Goal: Task Accomplishment & Management: Use online tool/utility

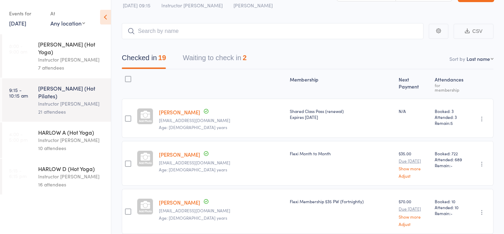
click at [27, 123] on link "4:00 - 5:00 pm HARLOW A (Hot Yoga) Instructor Krystyna 10 attendees" at bounding box center [56, 141] width 109 height 36
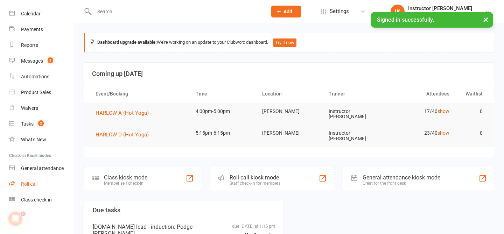
click at [40, 184] on link "Roll call" at bounding box center [41, 185] width 65 height 16
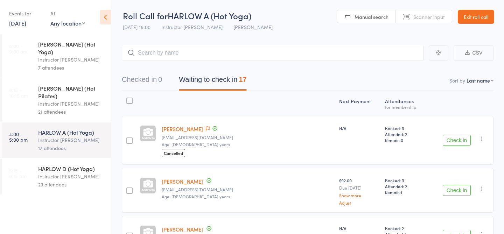
click at [35, 159] on link "5:15 - 6:15 pm HARLOW D (Hot Yoga) Instructor Krystyna 23 attendees" at bounding box center [56, 177] width 109 height 36
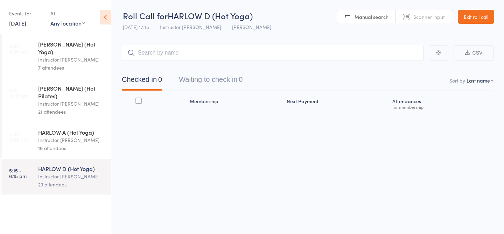
click at [43, 136] on div "Instructor Krystyna" at bounding box center [71, 140] width 67 height 8
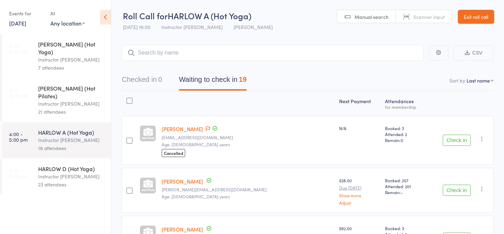
click at [47, 165] on div "HARLOW D (Hot Yoga)" at bounding box center [71, 169] width 67 height 8
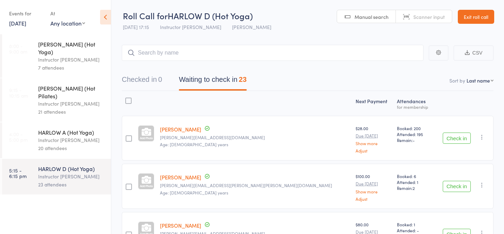
click at [43, 144] on div "20 attendees" at bounding box center [71, 148] width 67 height 8
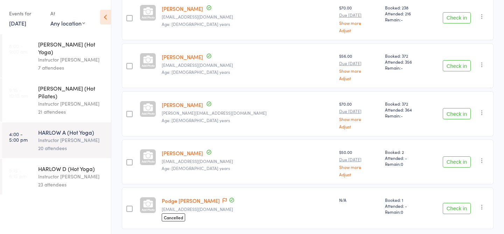
scroll to position [852, 0]
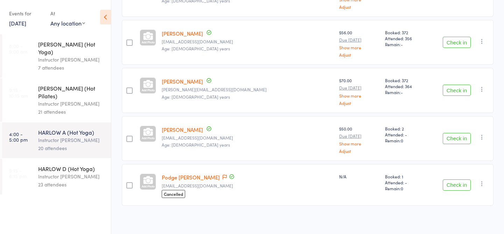
click at [455, 138] on button "Check in" at bounding box center [457, 138] width 28 height 11
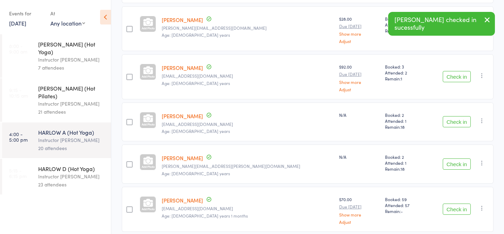
scroll to position [0, 0]
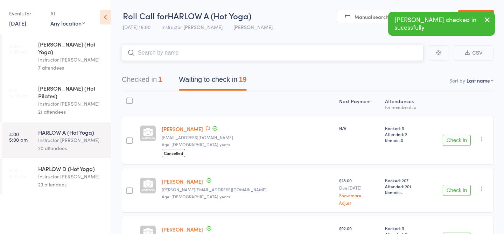
click at [222, 55] on input "search" at bounding box center [273, 53] width 302 height 16
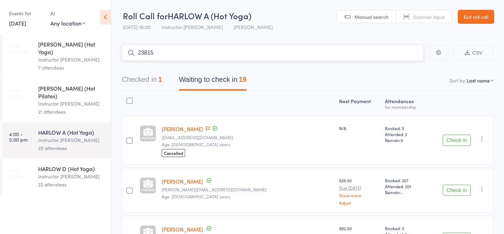
type input "23815"
click at [399, 65] on link "Check in" at bounding box center [404, 67] width 25 height 11
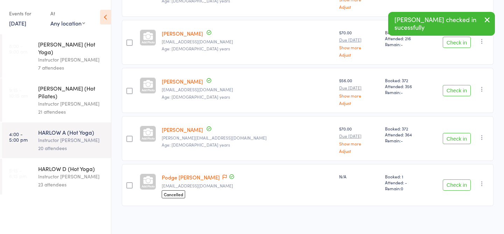
scroll to position [756, 0]
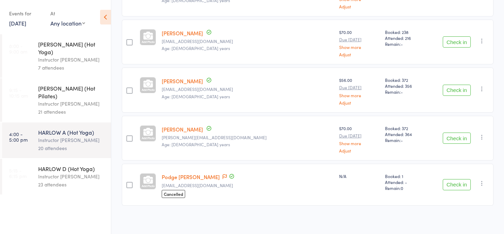
click at [461, 183] on button "Check in" at bounding box center [457, 184] width 28 height 11
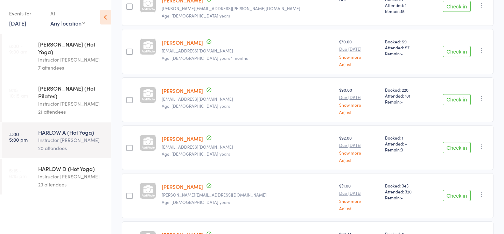
scroll to position [0, 0]
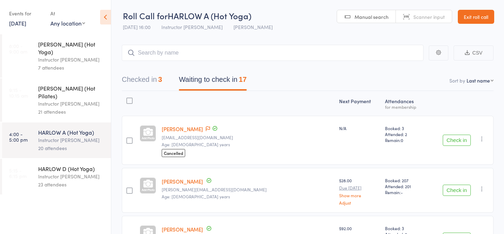
click at [244, 61] on div "Checked in 3 Waiting to check in 17" at bounding box center [308, 76] width 372 height 30
click at [241, 52] on input "search" at bounding box center [273, 53] width 302 height 16
type input "22035"
click at [408, 67] on link "Check in" at bounding box center [404, 67] width 25 height 11
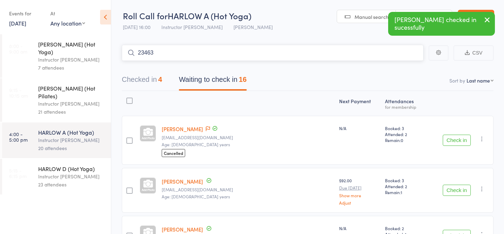
type input "23463"
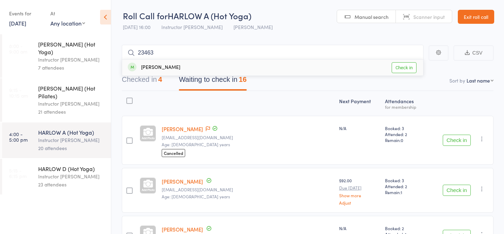
click at [398, 65] on link "Check in" at bounding box center [404, 67] width 25 height 11
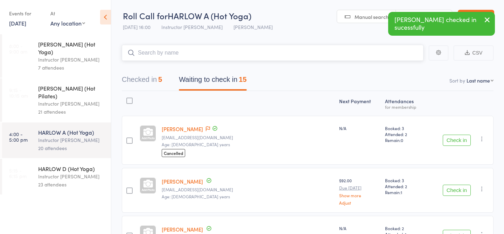
click at [141, 86] on button "Checked in 5" at bounding box center [142, 81] width 40 height 19
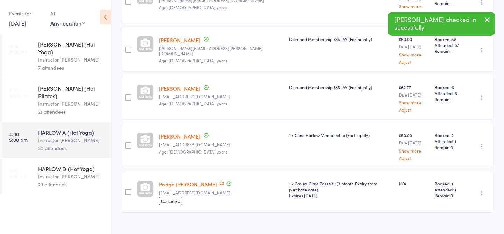
scroll to position [144, 0]
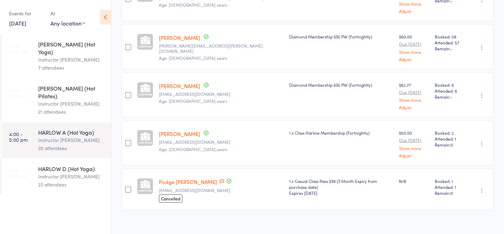
click at [169, 178] on link "Podge Wogan" at bounding box center [188, 181] width 58 height 7
click at [37, 162] on link "5:15 - 6:15 pm HARLOW D (Hot Yoga) Instructor Krystyna 23 attendees" at bounding box center [56, 177] width 109 height 36
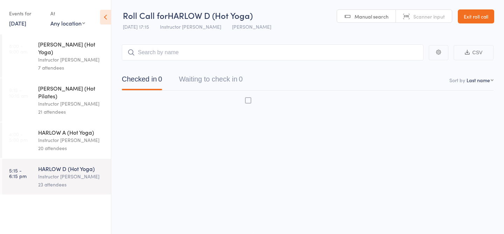
scroll to position [0, 0]
click at [62, 136] on div "Instructor Krystyna" at bounding box center [71, 140] width 67 height 8
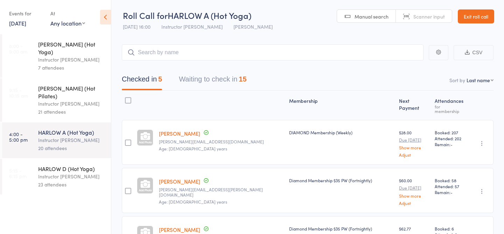
click at [233, 79] on button "Waiting to check in 15" at bounding box center [213, 81] width 68 height 19
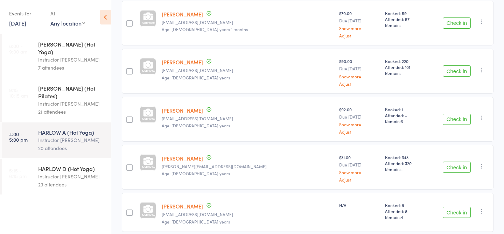
scroll to position [300, 0]
click at [51, 173] on div "Instructor Krystyna" at bounding box center [71, 177] width 67 height 8
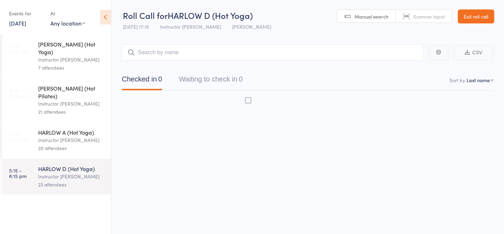
scroll to position [0, 0]
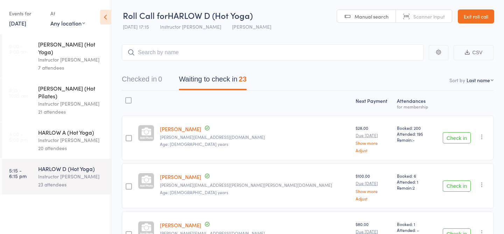
click at [75, 136] on div "Instructor Krystyna" at bounding box center [71, 140] width 67 height 8
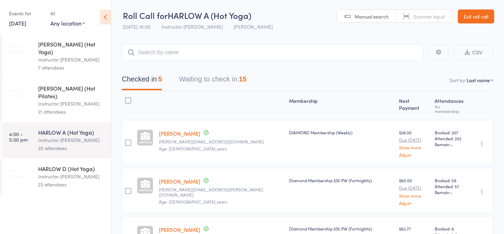
click at [223, 85] on button "Waiting to check in 15" at bounding box center [213, 81] width 68 height 19
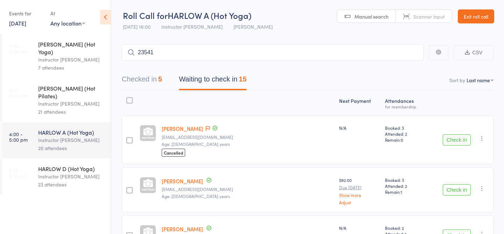
type input "23541"
click at [413, 68] on link "Check in" at bounding box center [404, 67] width 25 height 11
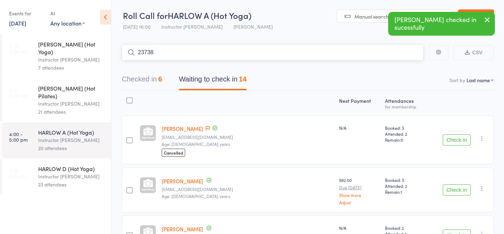
type input "23738"
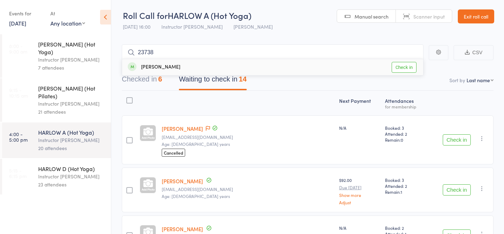
click at [403, 66] on link "Check in" at bounding box center [404, 67] width 25 height 11
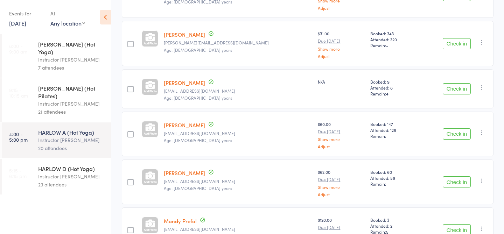
scroll to position [339, 0]
click at [459, 88] on button "Check in" at bounding box center [457, 89] width 28 height 11
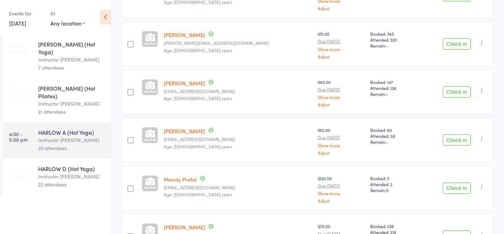
scroll to position [0, 0]
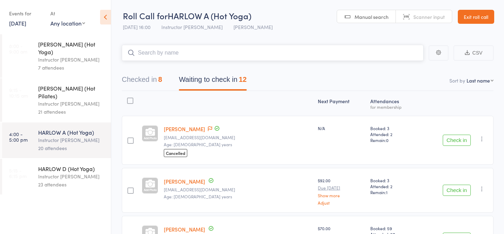
click at [227, 51] on input "search" at bounding box center [273, 53] width 302 height 16
type input "23915"
click at [398, 65] on link "Check in" at bounding box center [404, 67] width 25 height 11
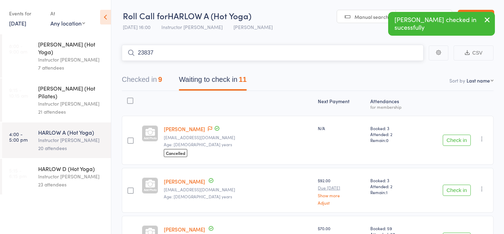
type input "23837"
click at [411, 67] on link "Check in" at bounding box center [404, 67] width 25 height 11
type input "23423"
click at [409, 68] on link "Check in" at bounding box center [404, 67] width 25 height 11
type input "23193"
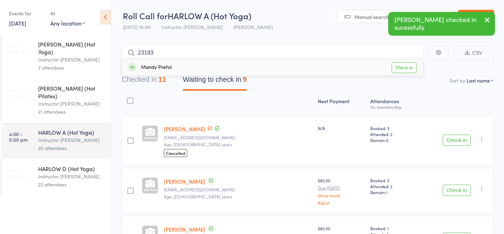
click at [395, 66] on link "Check in" at bounding box center [404, 67] width 25 height 11
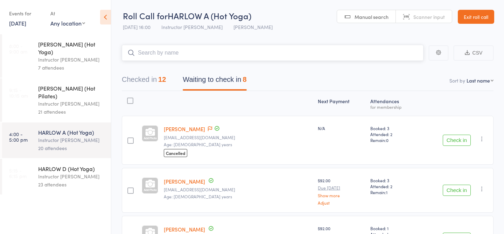
click at [143, 78] on button "Checked in 12" at bounding box center [144, 81] width 44 height 19
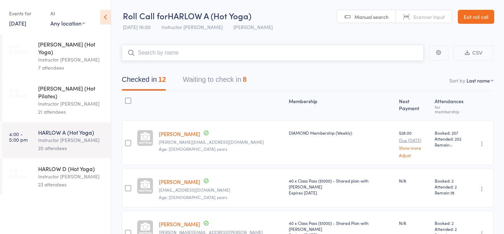
click at [211, 74] on button "Waiting to check in 8" at bounding box center [215, 81] width 64 height 19
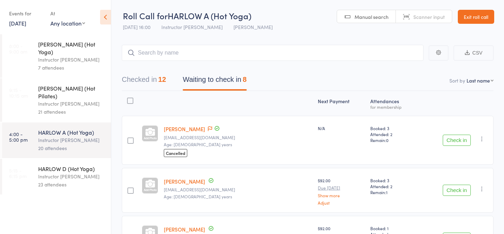
click at [41, 165] on div "HARLOW D (Hot Yoga)" at bounding box center [71, 169] width 67 height 8
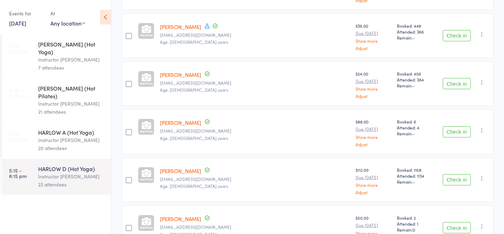
scroll to position [987, 0]
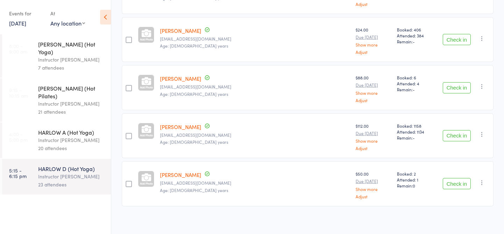
click at [463, 184] on button "Check in" at bounding box center [457, 183] width 28 height 11
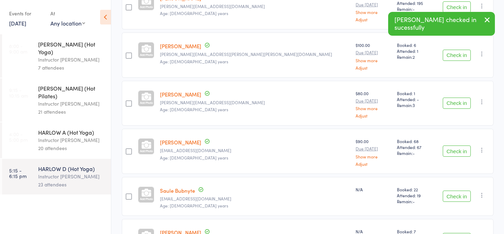
scroll to position [0, 0]
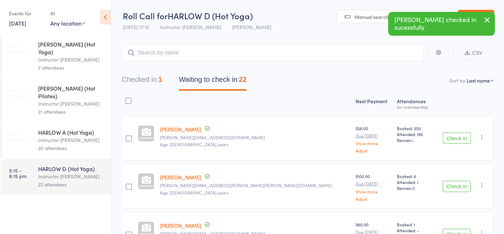
click at [79, 144] on div "20 attendees" at bounding box center [71, 148] width 67 height 8
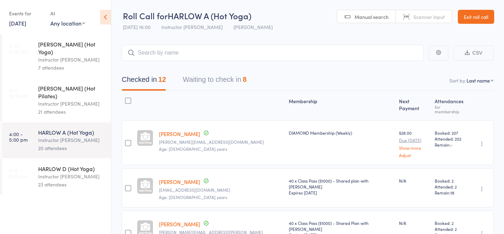
click at [188, 89] on button "Waiting to check in 8" at bounding box center [215, 81] width 64 height 19
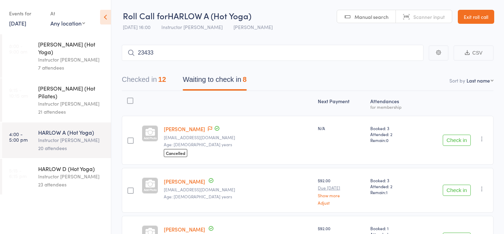
type input "23433"
click at [413, 65] on link "Check in" at bounding box center [404, 67] width 25 height 11
click at [83, 181] on div "23 attendees" at bounding box center [71, 185] width 67 height 8
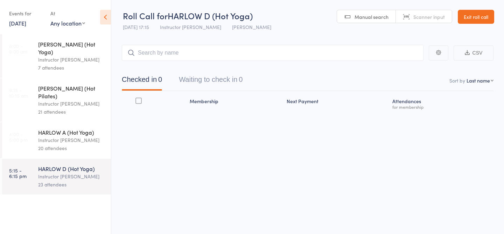
click at [67, 144] on div "20 attendees" at bounding box center [71, 148] width 67 height 8
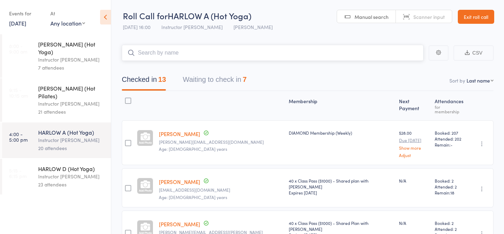
click at [221, 84] on button "Waiting to check in 7" at bounding box center [215, 81] width 64 height 19
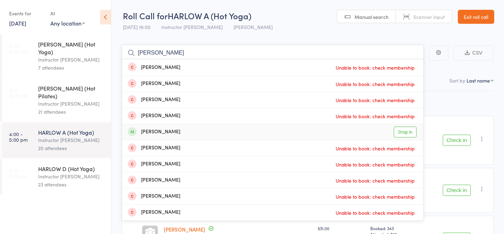
type input "stephen"
click at [404, 133] on link "Drop in" at bounding box center [405, 132] width 23 height 11
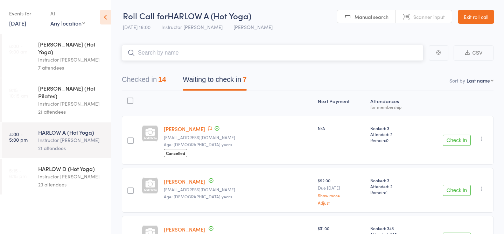
scroll to position [249, 0]
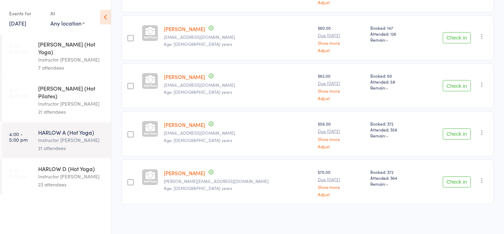
click at [453, 178] on button "Check in" at bounding box center [457, 182] width 28 height 11
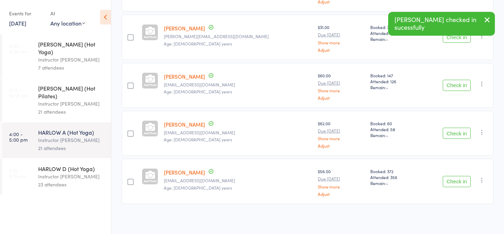
scroll to position [0, 0]
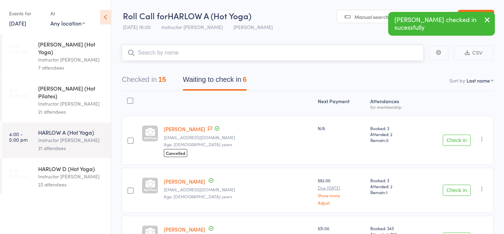
click at [168, 59] on input "search" at bounding box center [273, 53] width 302 height 16
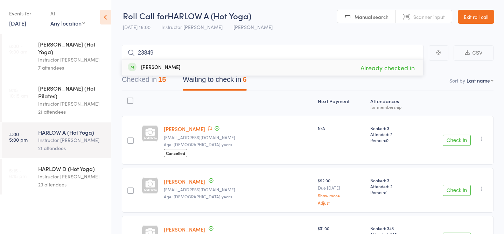
click at [333, 40] on main "23849 Chloe Taylor Already checked in CSV Checked in 15 Waiting to check in 6 S…" at bounding box center [307, 235] width 393 height 402
click at [243, 51] on input "23849" at bounding box center [273, 53] width 302 height 16
type input "2"
click at [444, 134] on div "Check in Check in Send message Add Note Add Task Add Flag Remove Mark absent" at bounding box center [456, 140] width 75 height 49
click at [448, 138] on button "Check in" at bounding box center [457, 140] width 28 height 11
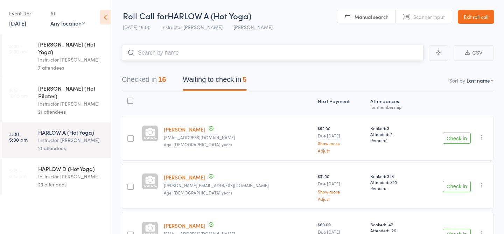
click at [155, 58] on input "search" at bounding box center [273, 53] width 302 height 16
type input "23798"
click at [404, 67] on link "Check in" at bounding box center [404, 67] width 25 height 11
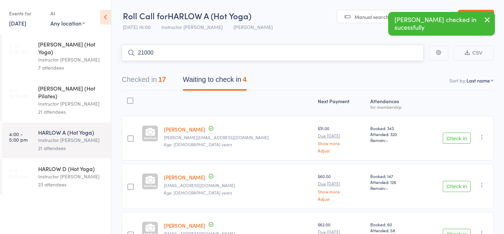
type input "21000"
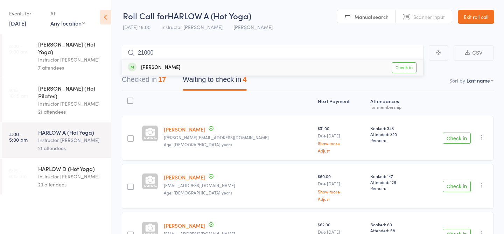
click at [402, 68] on link "Check in" at bounding box center [404, 67] width 25 height 11
click at [77, 165] on div "HARLOW D (Hot Yoga)" at bounding box center [71, 169] width 67 height 8
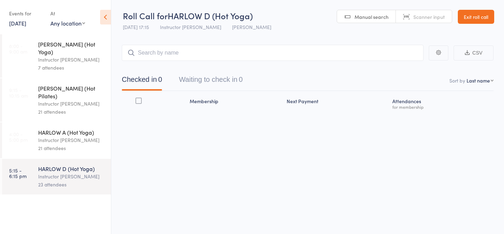
click at [63, 129] on div "HARLOW A (Hot Yoga)" at bounding box center [71, 133] width 67 height 8
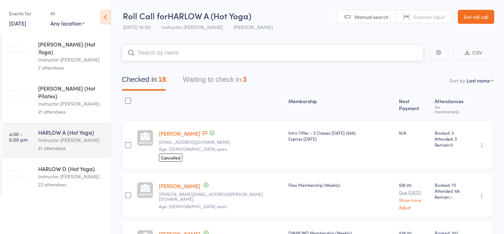
click at [224, 84] on button "Waiting to check in 3" at bounding box center [215, 81] width 64 height 19
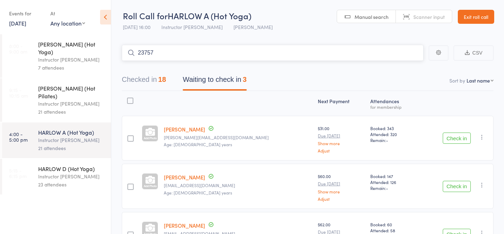
type input "23757"
click at [407, 68] on link "Drop in" at bounding box center [405, 67] width 23 height 11
click at [63, 173] on div "Instructor Krystyna" at bounding box center [71, 177] width 67 height 8
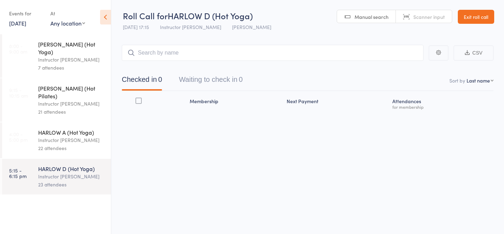
click at [60, 144] on div "22 attendees" at bounding box center [71, 148] width 67 height 8
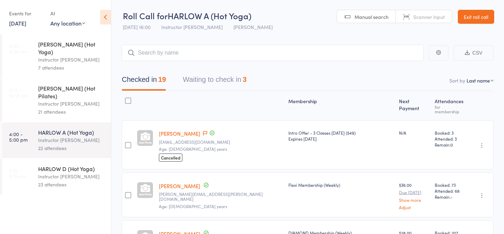
click at [224, 80] on button "Waiting to check in 3" at bounding box center [215, 81] width 64 height 19
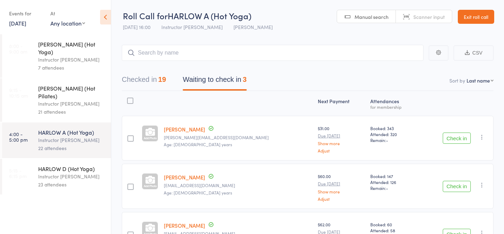
click at [223, 62] on div "Checked in 19 Waiting to check in 3" at bounding box center [308, 76] width 372 height 30
click at [221, 53] on input "search" at bounding box center [273, 53] width 302 height 16
type input "23459"
click at [394, 66] on link "Check in" at bounding box center [404, 67] width 25 height 11
click at [457, 185] on button "Check in" at bounding box center [457, 186] width 28 height 11
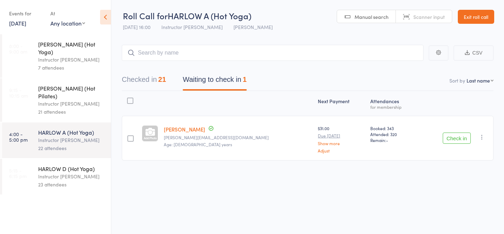
click at [20, 159] on link "5:15 - 6:15 pm HARLOW D (Hot Yoga) Instructor Krystyna 23 attendees" at bounding box center [56, 177] width 109 height 36
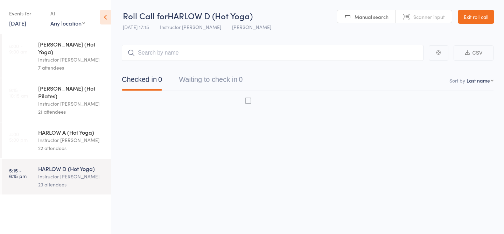
click at [44, 173] on div "Instructor Krystyna" at bounding box center [71, 177] width 67 height 8
click at [47, 139] on div "HARLOW A (Hot Yoga) Instructor Krystyna 22 attendees" at bounding box center [74, 141] width 73 height 36
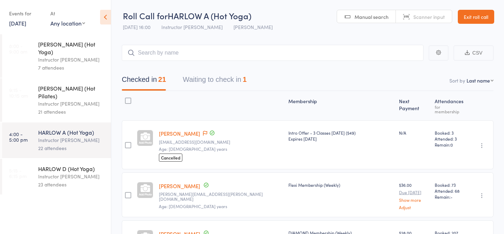
click at [45, 181] on div "23 attendees" at bounding box center [71, 185] width 67 height 8
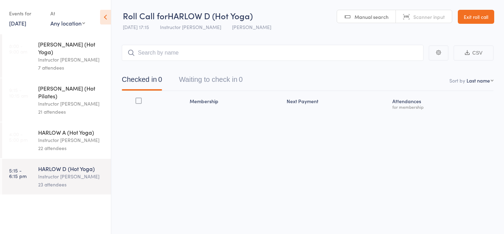
click at [52, 136] on div "Instructor Krystyna" at bounding box center [71, 140] width 67 height 8
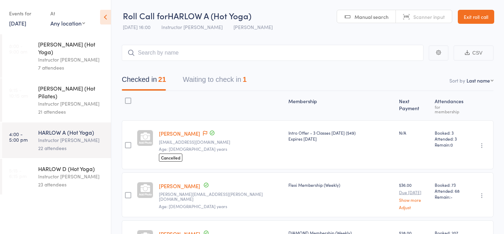
click at [58, 173] on div "Instructor Krystyna" at bounding box center [71, 177] width 67 height 8
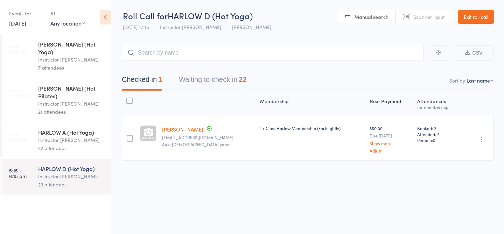
click at [58, 144] on div "22 attendees" at bounding box center [71, 148] width 67 height 8
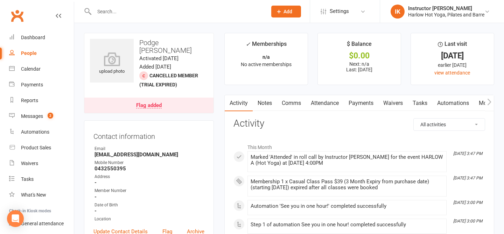
click at [269, 104] on link "Notes" at bounding box center [265, 103] width 24 height 16
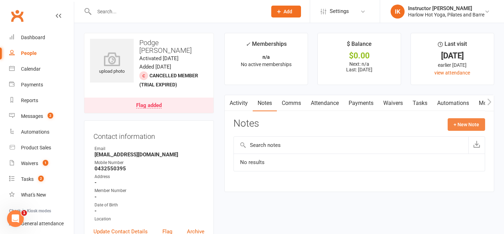
click at [457, 121] on button "+ New Note" at bounding box center [466, 124] width 37 height 13
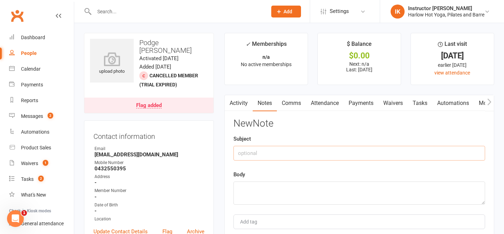
click at [319, 152] on input "text" at bounding box center [360, 153] width 252 height 15
type input "Visiting for work"
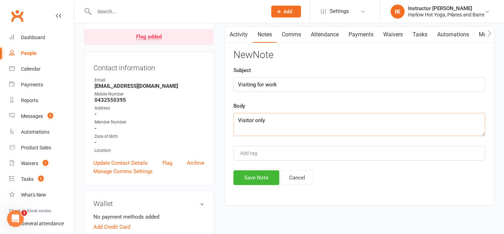
scroll to position [69, 0]
type textarea "Visitor only"
click at [239, 173] on button "Save Note" at bounding box center [257, 177] width 46 height 15
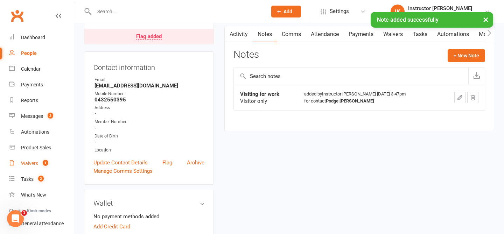
click at [36, 162] on div "Waivers" at bounding box center [29, 164] width 17 height 6
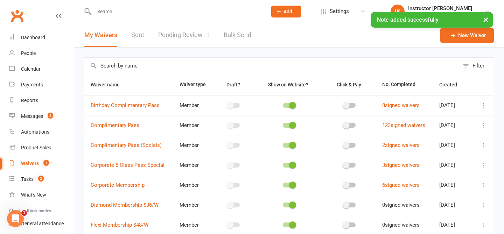
click at [185, 40] on link "Pending Review 1" at bounding box center [183, 35] width 51 height 24
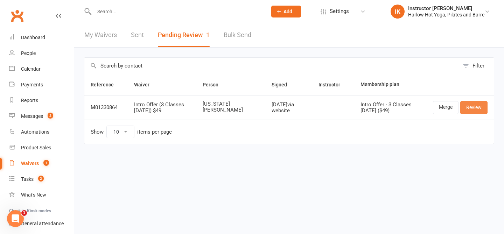
click at [482, 108] on link "Review" at bounding box center [474, 107] width 27 height 13
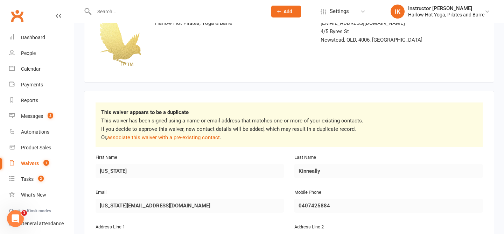
scroll to position [60, 0]
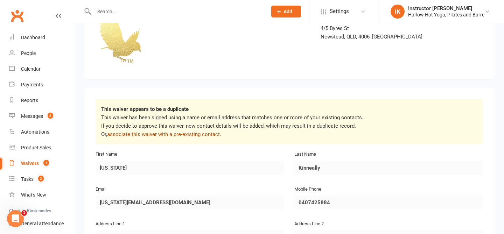
click at [164, 133] on link "associate this waiver with a pre-existing contact" at bounding box center [163, 134] width 113 height 6
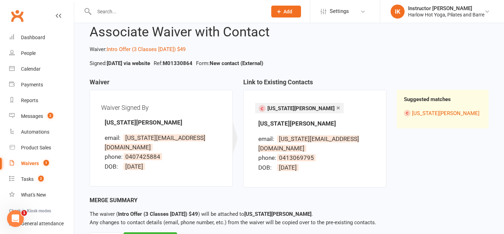
scroll to position [44, 0]
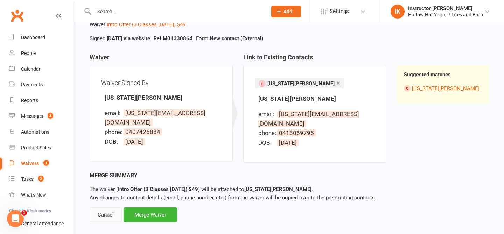
click at [95, 208] on div "Cancel" at bounding box center [106, 215] width 32 height 15
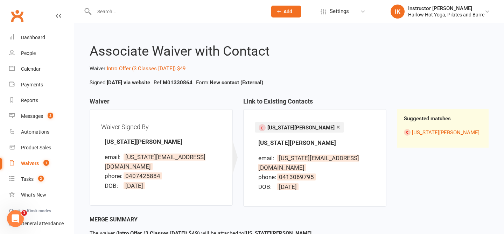
click at [95, 205] on html "Prospect Member Non-attending contact Class / event Appointment Task Membership…" at bounding box center [252, 144] width 504 height 288
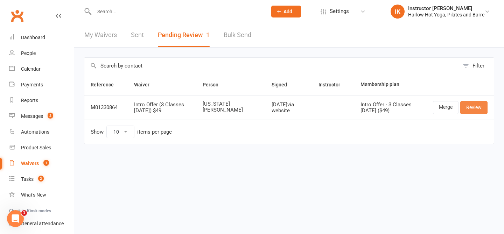
click at [474, 107] on link "Review" at bounding box center [474, 107] width 27 height 13
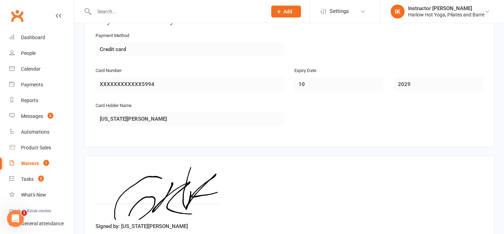
scroll to position [737, 0]
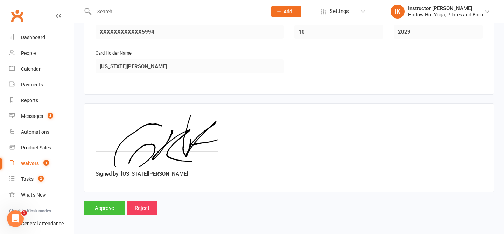
click at [92, 202] on input "Approve" at bounding box center [104, 208] width 41 height 15
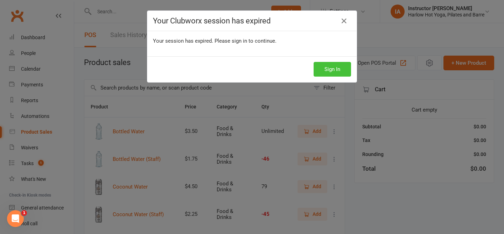
click at [325, 68] on button "Sign In" at bounding box center [332, 69] width 37 height 15
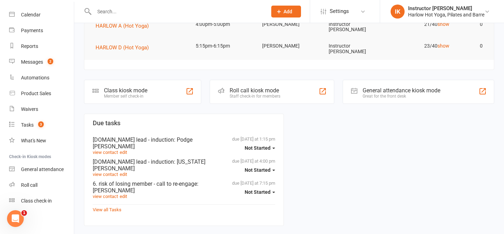
scroll to position [55, 0]
click at [24, 91] on div "Product Sales" at bounding box center [36, 93] width 30 height 6
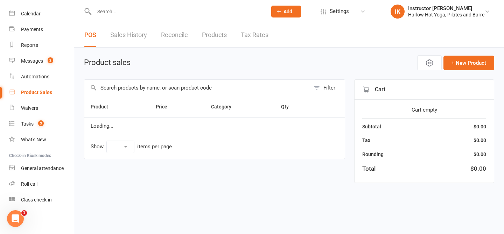
select select "10"
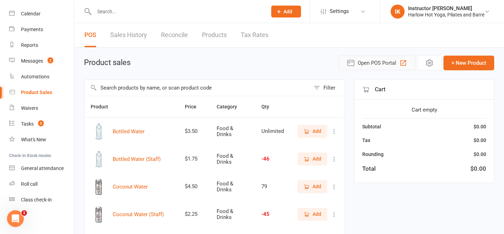
click at [367, 59] on span "Open POS Portal" at bounding box center [377, 63] width 39 height 8
